Goal: Information Seeking & Learning: Learn about a topic

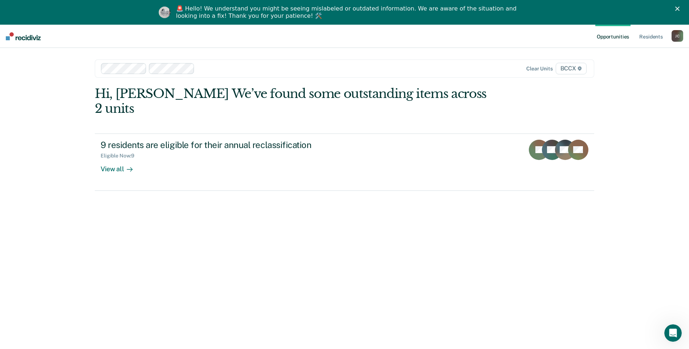
click at [227, 62] on div "Clear units BCCX" at bounding box center [344, 69] width 499 height 18
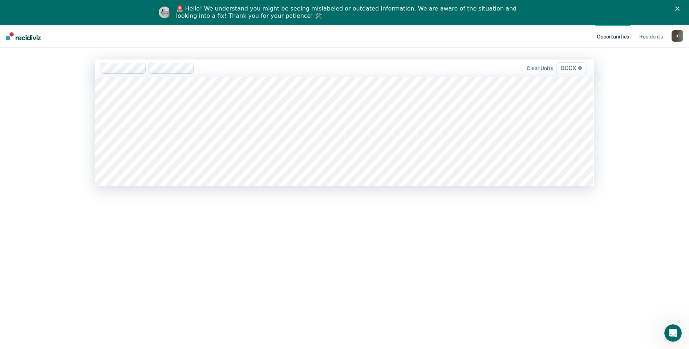
scroll to position [327, 0]
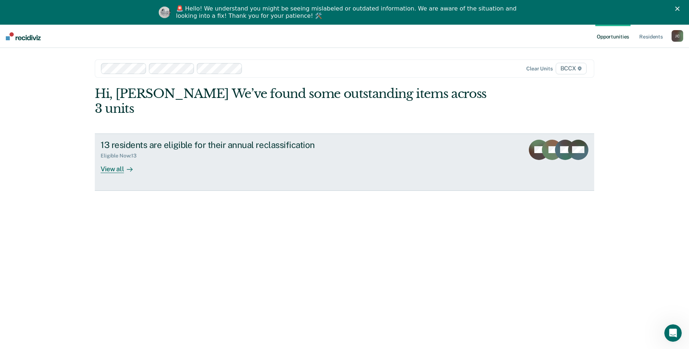
click at [116, 159] on div "View all" at bounding box center [121, 166] width 41 height 14
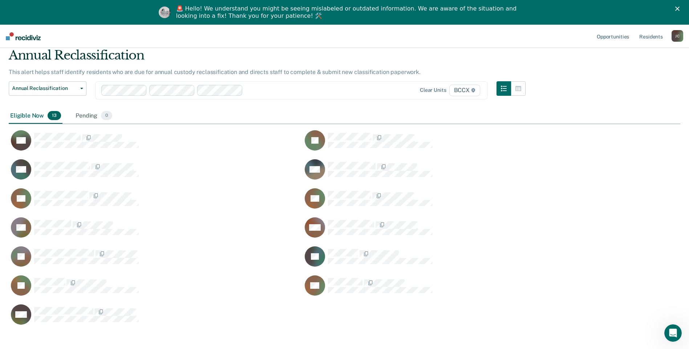
scroll to position [63, 0]
